Goal: Browse casually

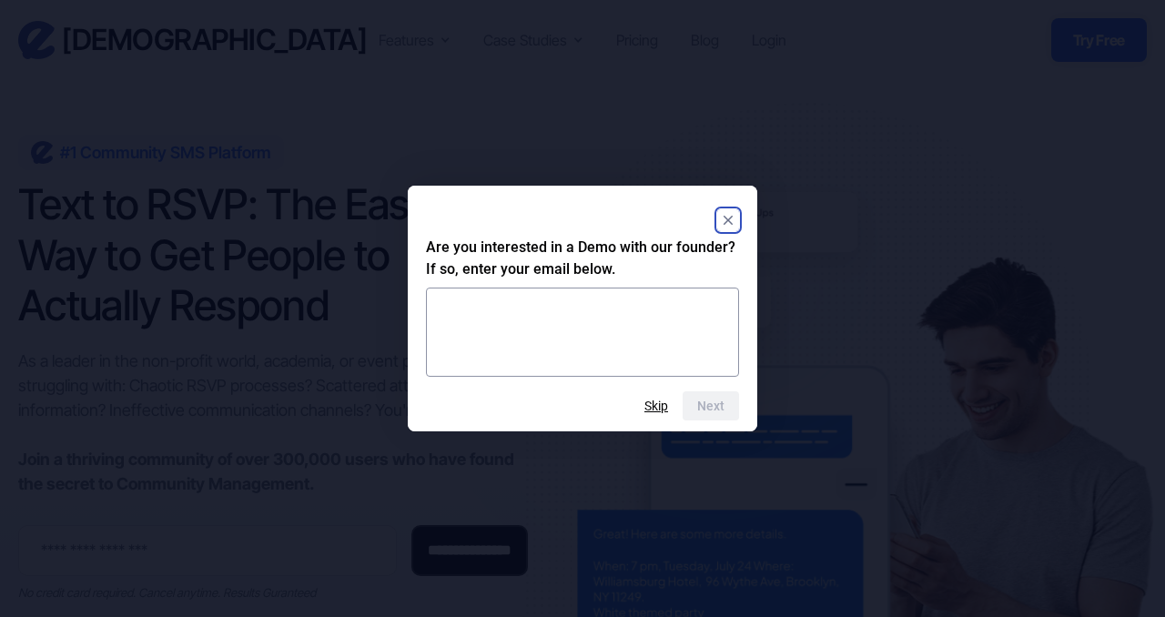
click at [731, 225] on rect "Close" at bounding box center [728, 220] width 22 height 22
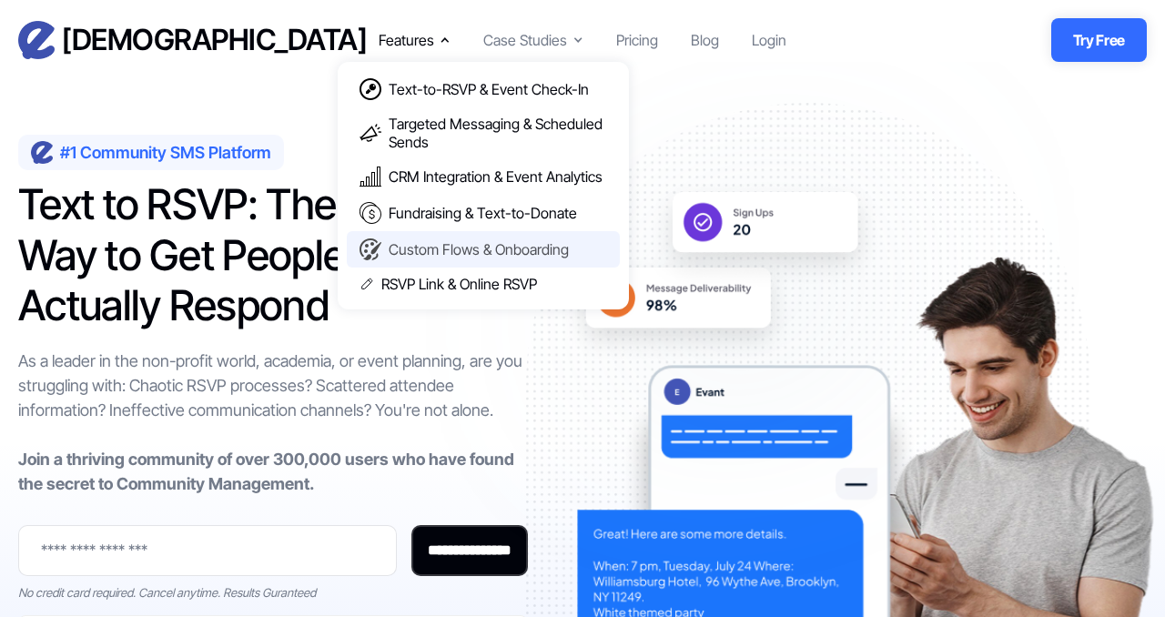
click at [418, 246] on div "Custom Flows & Onboarding" at bounding box center [479, 249] width 180 height 18
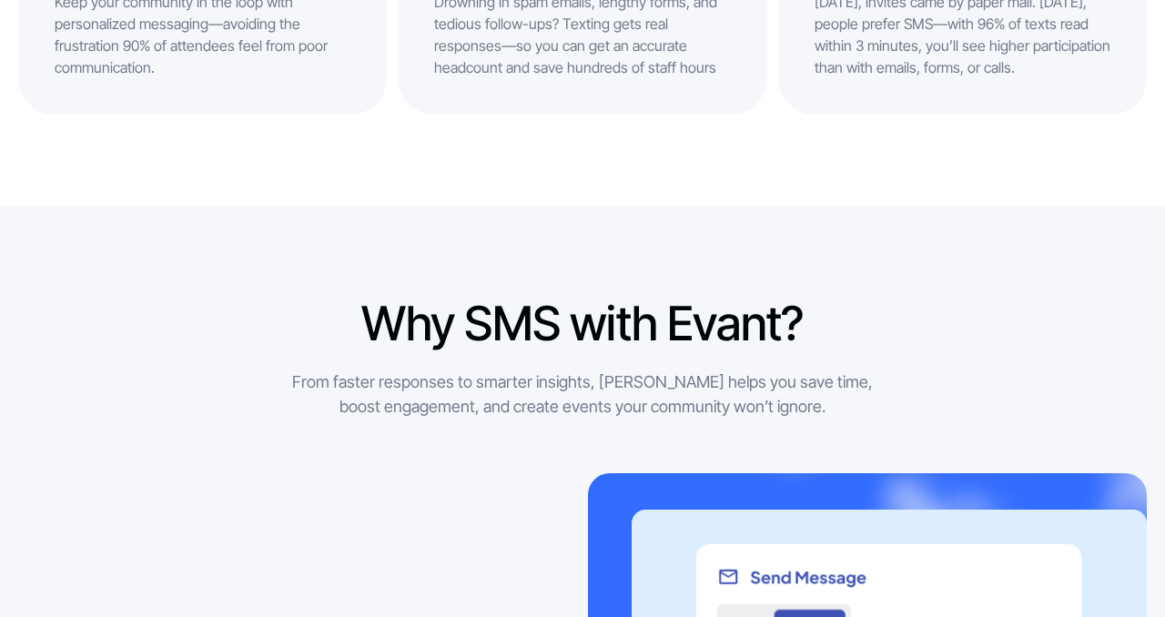
scroll to position [1246, 0]
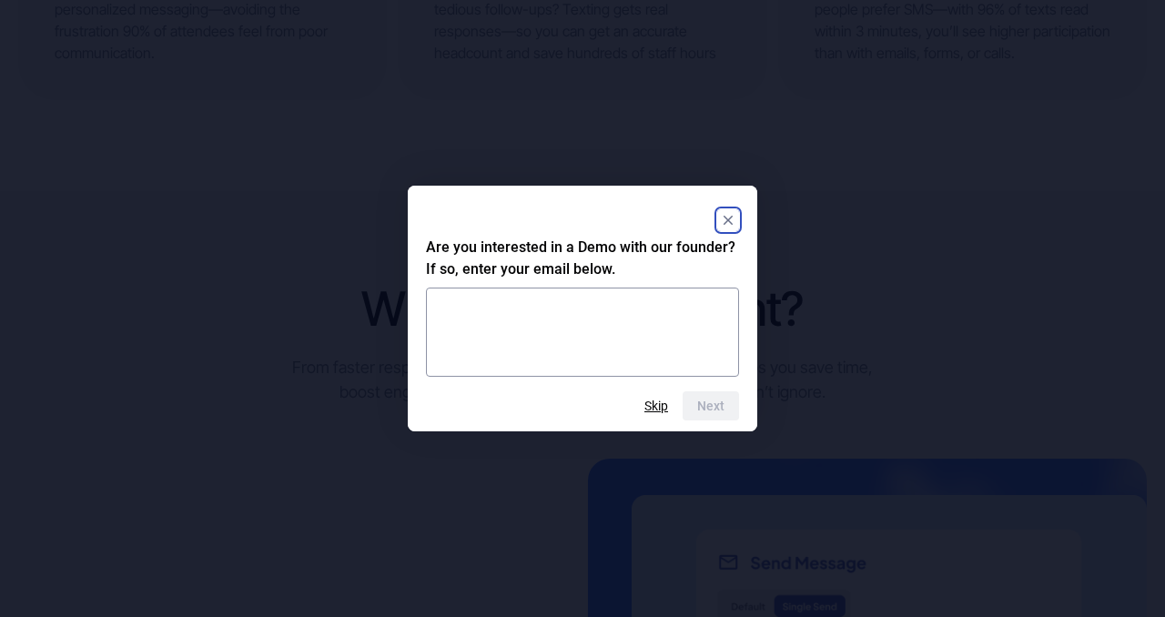
click at [736, 213] on rect "Close" at bounding box center [728, 220] width 22 height 22
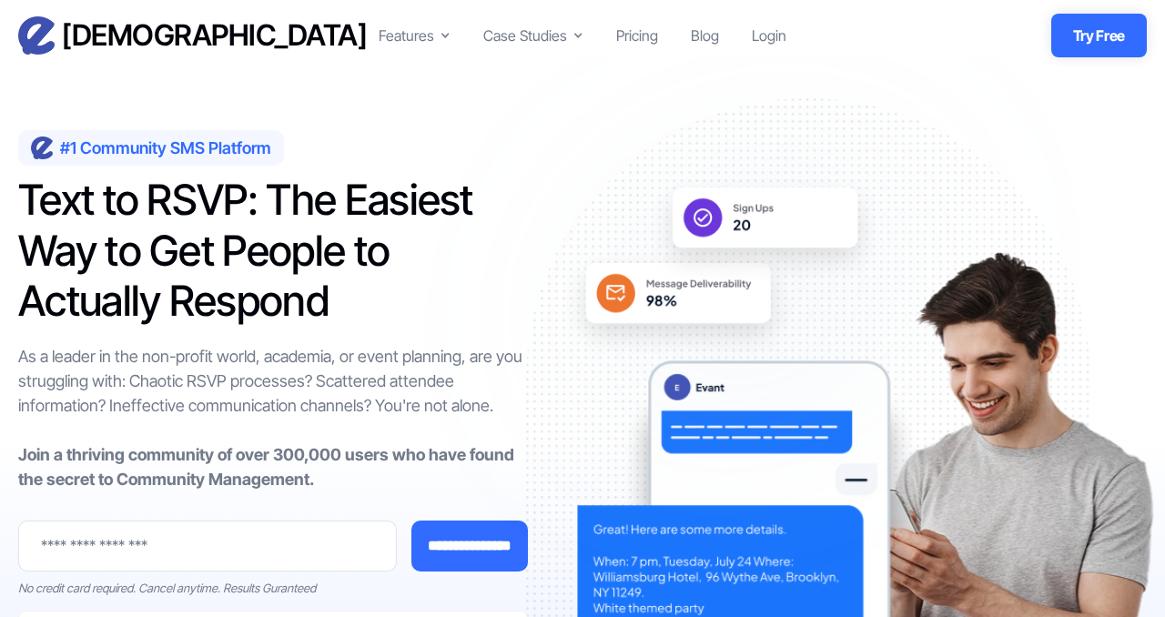
scroll to position [0, 0]
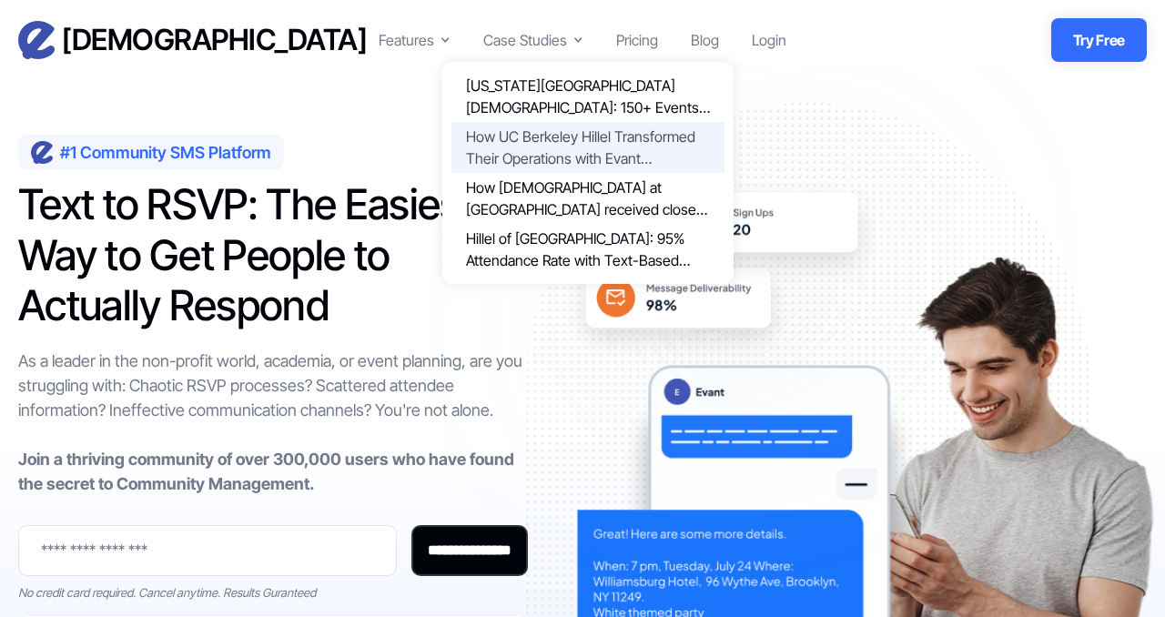
click at [522, 152] on link "How UC Berkeley Hillel Transformed Their Operations with Evant Transformative R…" at bounding box center [587, 147] width 273 height 51
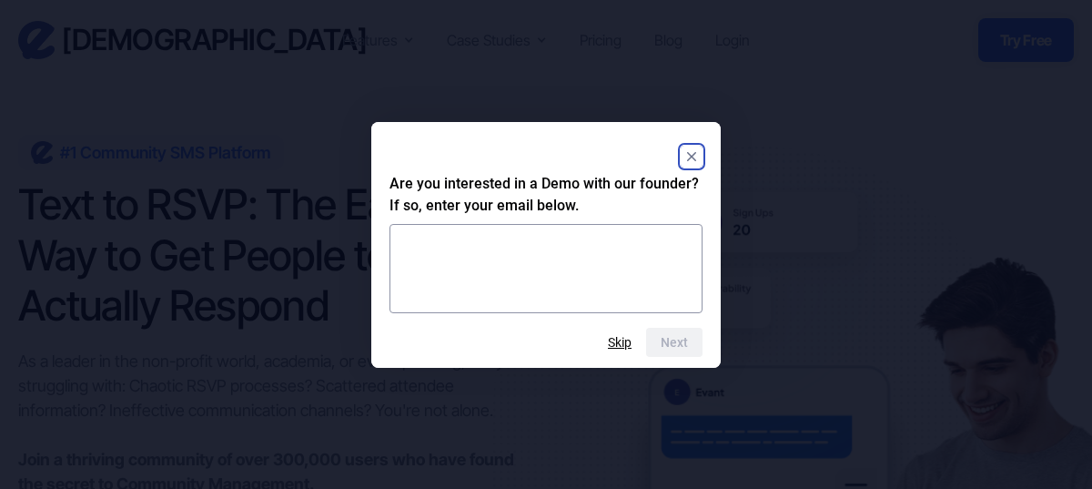
click at [692, 161] on rect "Close" at bounding box center [692, 157] width 22 height 22
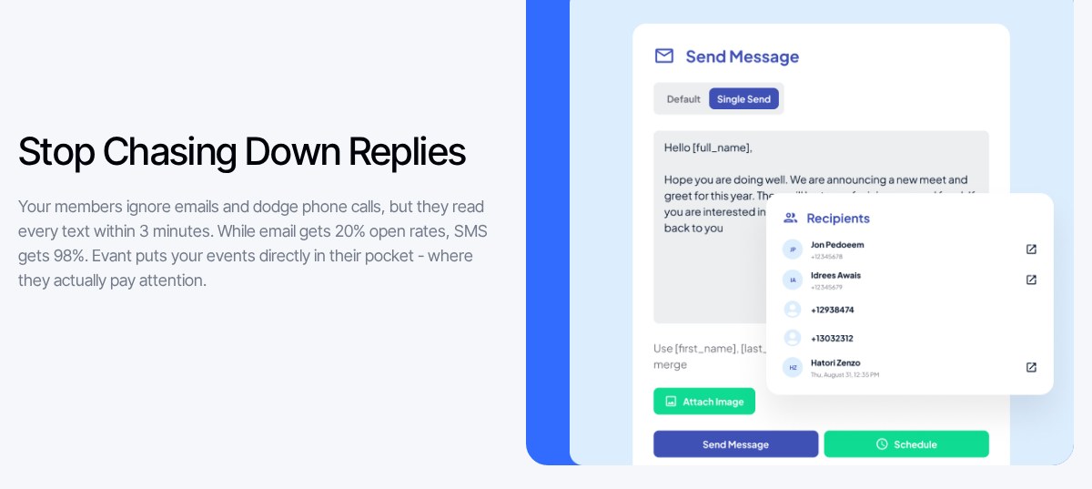
scroll to position [1892, 0]
